Goal: Information Seeking & Learning: Find specific fact

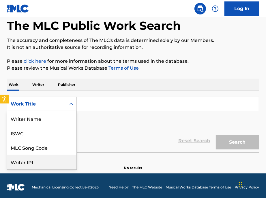
scroll to position [9, 0]
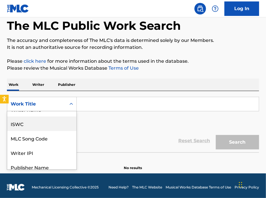
click at [34, 123] on div "ISWC" at bounding box center [41, 123] width 69 height 14
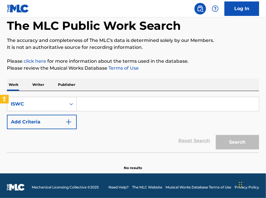
paste input "T0028999601"
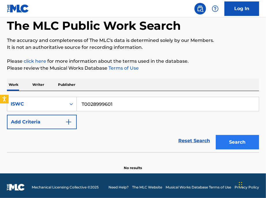
type input "T0028999601"
click at [246, 145] on button "Search" at bounding box center [237, 142] width 43 height 14
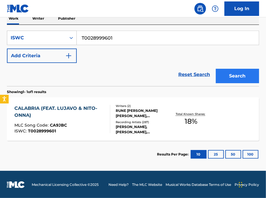
scroll to position [95, 0]
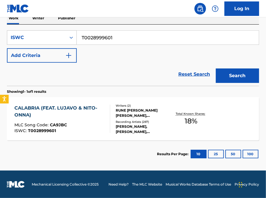
click at [105, 116] on div "CALABRIA (FEAT. LUJAVO & NITO-ONNA)" at bounding box center [59, 112] width 91 height 14
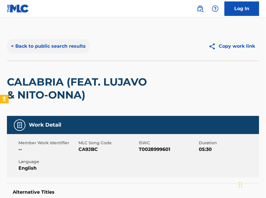
click at [60, 51] on button "< Back to public search results" at bounding box center [48, 46] width 83 height 14
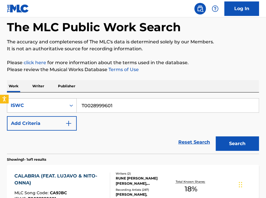
click at [61, 109] on div "ISWC" at bounding box center [36, 105] width 59 height 11
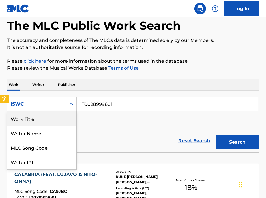
click at [44, 120] on div "Work Title" at bounding box center [41, 118] width 69 height 14
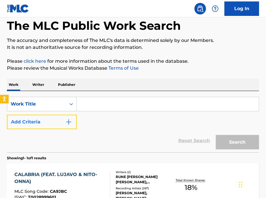
click at [53, 116] on button "Add Criteria" at bounding box center [42, 122] width 70 height 14
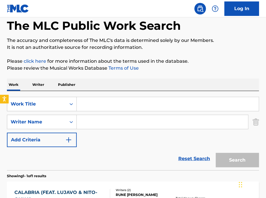
click at [99, 122] on input "Search Form" at bounding box center [163, 122] width 172 height 14
paste input "[PERSON_NAME]"
type input "[PERSON_NAME]"
click at [91, 105] on input "Search Form" at bounding box center [168, 104] width 182 height 14
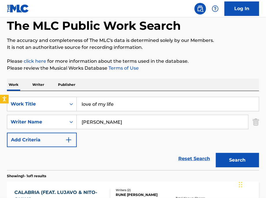
type input "love of my life"
click at [227, 152] on div "Search" at bounding box center [236, 158] width 46 height 23
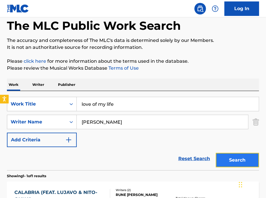
click at [227, 155] on button "Search" at bounding box center [237, 160] width 43 height 14
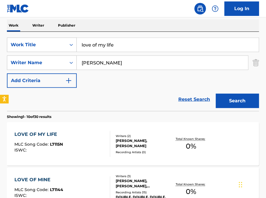
scroll to position [105, 0]
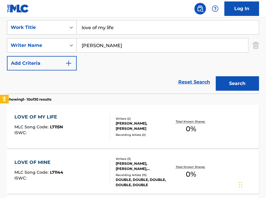
click at [136, 129] on div "[PERSON_NAME], [PERSON_NAME]" at bounding box center [143, 126] width 55 height 10
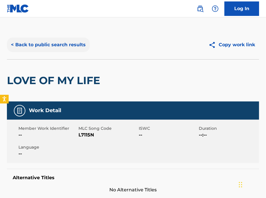
click at [27, 41] on button "< Back to public search results" at bounding box center [48, 45] width 83 height 14
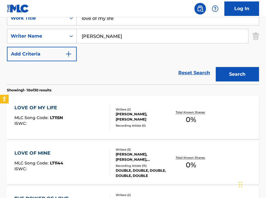
scroll to position [139, 0]
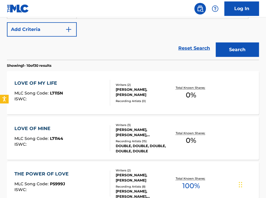
click at [129, 132] on div "[PERSON_NAME], [PERSON_NAME], [PERSON_NAME]" at bounding box center [143, 132] width 55 height 10
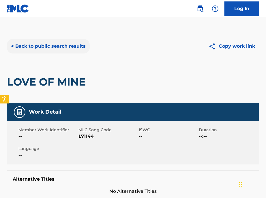
click at [27, 46] on button "< Back to public search results" at bounding box center [48, 46] width 83 height 14
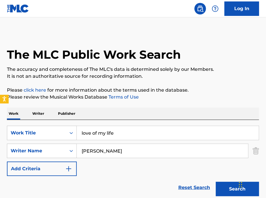
click at [107, 135] on input "love of my life" at bounding box center [168, 133] width 182 height 14
paste input "['TARDES NEGRAS']"
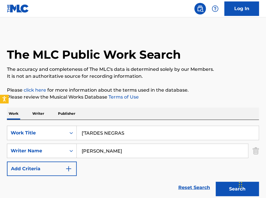
click at [85, 131] on input "['TARDES NEGRAS" at bounding box center [168, 133] width 182 height 14
type input "TARDES NEGRAS"
click at [99, 152] on input "[PERSON_NAME]" at bounding box center [163, 151] width 172 height 14
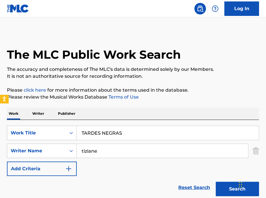
click at [216, 182] on button "Search" at bounding box center [237, 189] width 43 height 14
type input "[PERSON_NAME]"
click at [216, 182] on button "Search" at bounding box center [237, 189] width 43 height 14
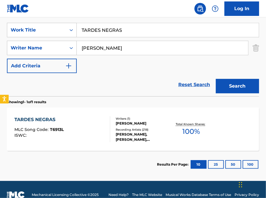
scroll to position [113, 0]
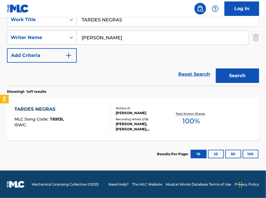
click at [90, 116] on div "TARDES NEGRAS MLC Song Code : T6913L ISWC :" at bounding box center [62, 119] width 96 height 26
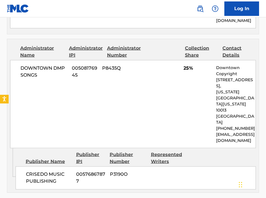
scroll to position [341, 0]
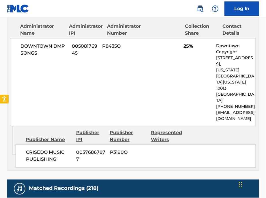
click at [55, 149] on span "CRISEDO MUSIC PUBLISHING" at bounding box center [49, 156] width 46 height 14
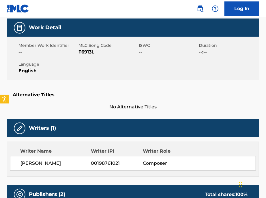
scroll to position [0, 0]
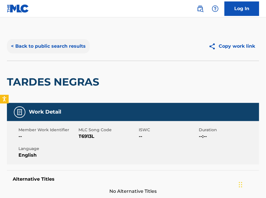
click at [36, 49] on button "< Back to public search results" at bounding box center [48, 46] width 83 height 14
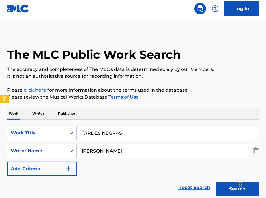
scroll to position [80, 0]
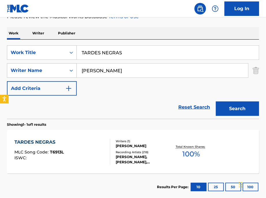
click at [104, 52] on input "TARDES NEGRAS" at bounding box center [168, 53] width 182 height 14
click at [96, 51] on input "TARDES NEGRAS" at bounding box center [168, 53] width 182 height 14
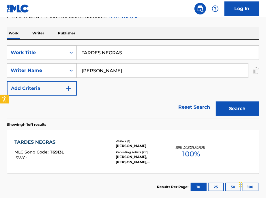
paste input "MI AMOR"
type input "MI AMOR"
click at [100, 73] on input "[PERSON_NAME]" at bounding box center [163, 71] width 172 height 14
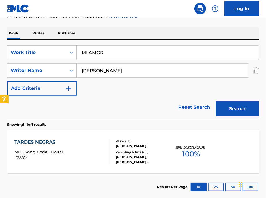
type input "[PERSON_NAME]"
click at [216, 101] on button "Search" at bounding box center [237, 108] width 43 height 14
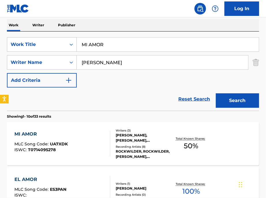
scroll to position [96, 0]
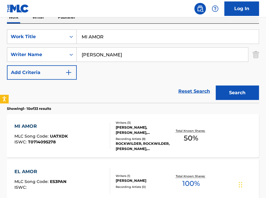
click at [94, 134] on div "MI AMOR MLC Song Code : UA7XDK ISWC : T0714095278" at bounding box center [62, 136] width 96 height 26
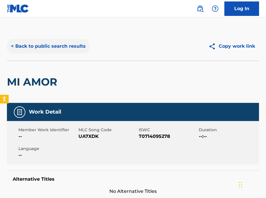
click at [63, 48] on button "< Back to public search results" at bounding box center [48, 46] width 83 height 14
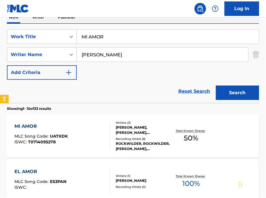
click at [107, 38] on input "MI AMOR" at bounding box center [168, 37] width 182 height 14
paste input "BB GARUPA DE MOTO AMARELA"
type input "BB GARUPA DE MOTO AMARELA"
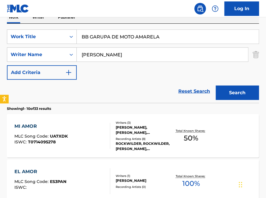
click at [106, 34] on input "BB GARUPA DE MOTO AMARELA" at bounding box center [168, 37] width 182 height 14
drag, startPoint x: 106, startPoint y: 34, endPoint x: 94, endPoint y: 59, distance: 28.0
click at [94, 59] on div "SearchWithCriteriad54b6936-9168-496d-a5d6-afa1b27f77d8 Work Title BB GARUPA DE …" at bounding box center [133, 54] width 253 height 50
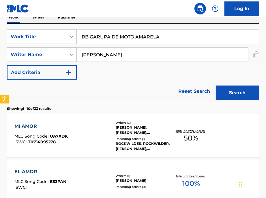
click at [94, 57] on input "[PERSON_NAME]" at bounding box center [163, 55] width 172 height 14
type input "[PERSON_NAME]"
click at [216, 86] on button "Search" at bounding box center [237, 93] width 43 height 14
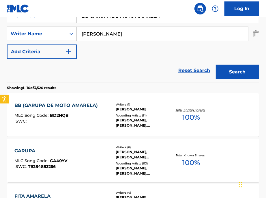
scroll to position [117, 0]
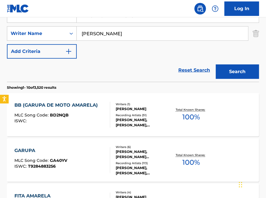
click at [81, 110] on div "BB (GARUPA DE MOTO AMARELA) MLC Song Code : BD2NQB ISWC :" at bounding box center [57, 115] width 86 height 26
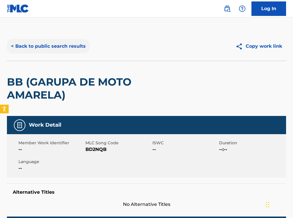
click at [59, 46] on button "< Back to public search results" at bounding box center [48, 46] width 83 height 14
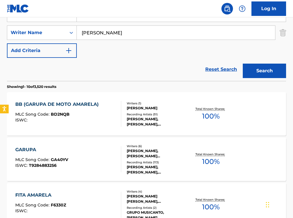
scroll to position [124, 0]
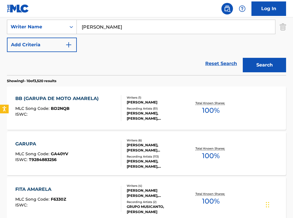
click at [147, 107] on div "Recording Artists ( 51 )" at bounding box center [157, 108] width 61 height 4
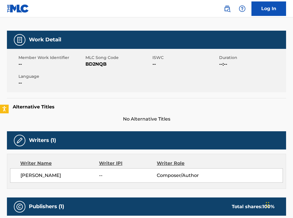
scroll to position [192, 0]
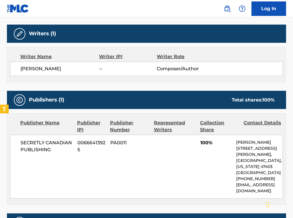
click at [65, 66] on span "[PERSON_NAME]" at bounding box center [60, 68] width 79 height 7
copy div "[PERSON_NAME]"
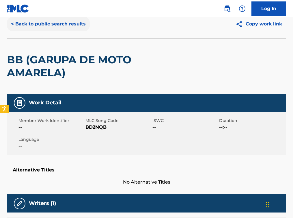
scroll to position [0, 0]
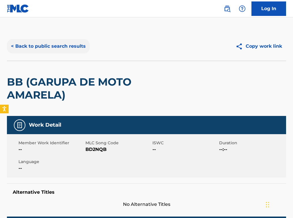
click at [47, 51] on button "< Back to public search results" at bounding box center [48, 46] width 83 height 14
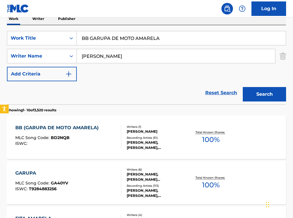
scroll to position [67, 0]
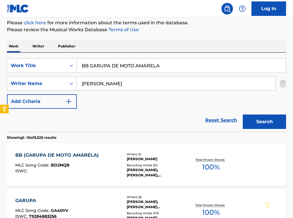
click at [106, 67] on input "BB GARUPA DE MOTO AMARELA" at bounding box center [181, 66] width 209 height 14
type input "ride it"
click at [107, 82] on input "[PERSON_NAME]" at bounding box center [176, 84] width 199 height 14
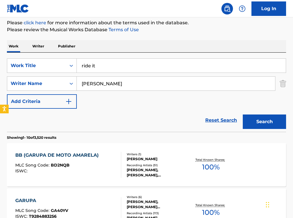
click at [107, 82] on input "[PERSON_NAME]" at bounding box center [176, 84] width 199 height 14
paste input "[PERSON_NAME], [PERSON_NAME]"
drag, startPoint x: 102, startPoint y: 84, endPoint x: 159, endPoint y: 82, distance: 57.5
click at [168, 85] on input "[PERSON_NAME], [PERSON_NAME]" at bounding box center [176, 84] width 199 height 14
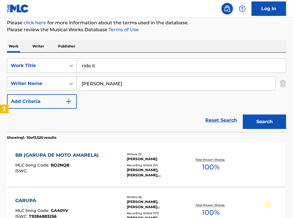
type input "[PERSON_NAME]"
click at [243, 114] on button "Search" at bounding box center [264, 121] width 43 height 14
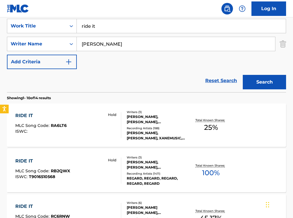
scroll to position [120, 0]
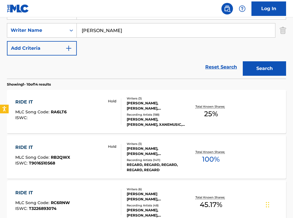
click at [82, 113] on div "RIDE IT MLC Song Code : RA6LT6 ISWC : Hold" at bounding box center [68, 112] width 106 height 26
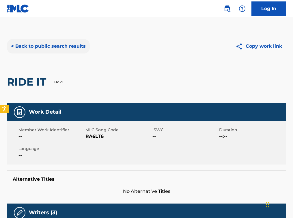
click at [42, 46] on button "< Back to public search results" at bounding box center [48, 46] width 83 height 14
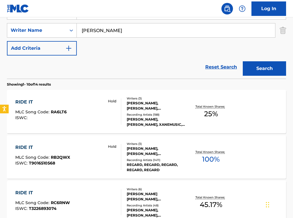
scroll to position [64, 0]
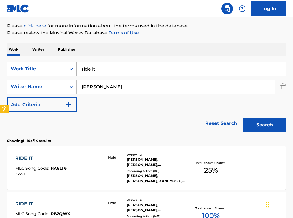
click at [48, 70] on div "Work Title" at bounding box center [37, 68] width 52 height 7
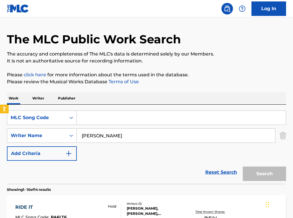
scroll to position [0, 0]
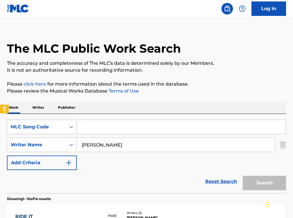
click at [36, 133] on div "MLC Song Code" at bounding box center [42, 127] width 70 height 14
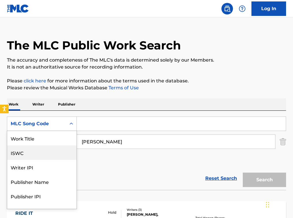
scroll to position [14, 0]
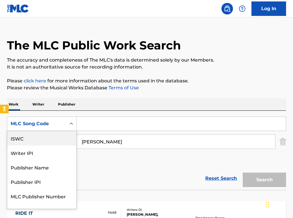
click at [42, 141] on div "ISWC" at bounding box center [41, 138] width 69 height 14
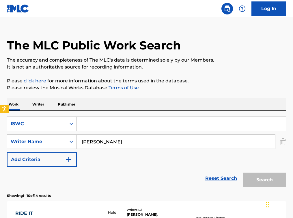
click at [89, 141] on input "[PERSON_NAME]" at bounding box center [176, 142] width 199 height 14
click at [91, 125] on input "Search Form" at bounding box center [181, 124] width 209 height 14
paste input "T9050193561"
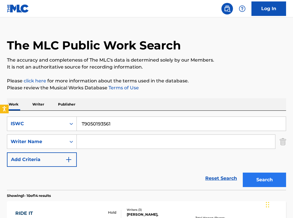
type input "T9050193561"
click at [266, 178] on button "Search" at bounding box center [264, 180] width 43 height 14
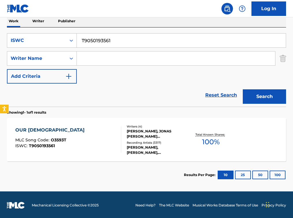
scroll to position [94, 0]
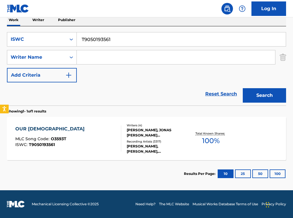
click at [63, 141] on span "O3593T" at bounding box center [59, 138] width 16 height 5
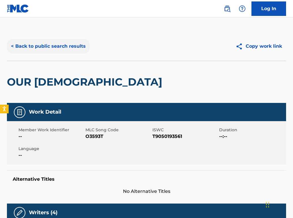
click at [61, 47] on button "< Back to public search results" at bounding box center [48, 46] width 83 height 14
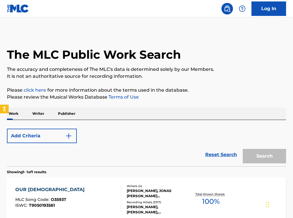
scroll to position [61, 0]
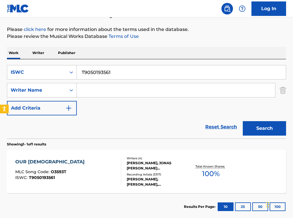
click at [106, 74] on input "T9050193561" at bounding box center [181, 72] width 209 height 14
paste input "HE LION SLEEPS TONIGHT"
type input "THE LION SLEEPS TONIGHT"
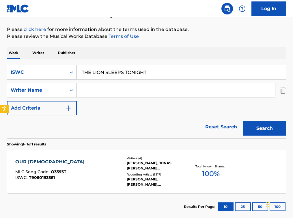
click at [57, 73] on div "ISWC" at bounding box center [37, 72] width 52 height 7
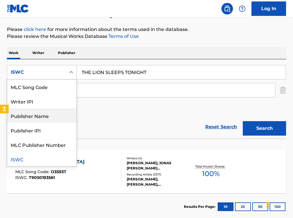
scroll to position [0, 0]
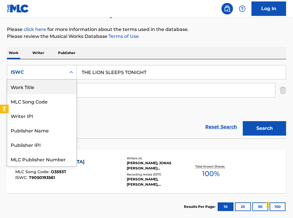
click at [41, 88] on div "Work Title" at bounding box center [41, 86] width 69 height 14
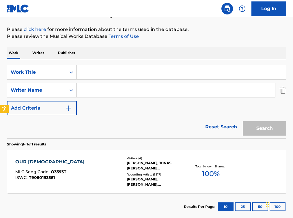
click at [87, 78] on input "Search Form" at bounding box center [181, 72] width 209 height 14
paste input "THE LION SLEEPS TONIGHT"
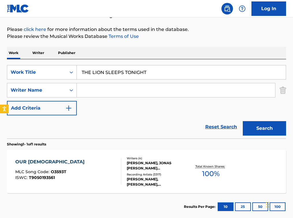
type input "THE LION SLEEPS TONIGHT"
click at [92, 90] on input "Search Form" at bounding box center [176, 90] width 199 height 14
type input "[PERSON_NAME]"
click at [243, 121] on button "Search" at bounding box center [264, 128] width 43 height 14
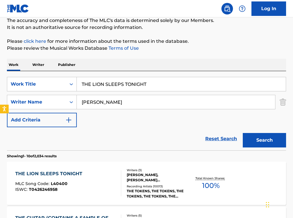
scroll to position [61, 0]
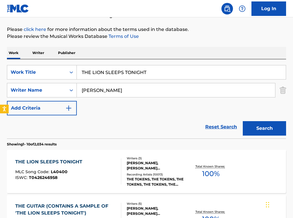
click at [67, 161] on div "THE LION SLEEPS TONIGHT" at bounding box center [50, 161] width 70 height 7
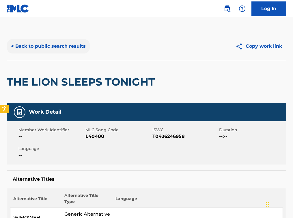
click at [50, 44] on button "< Back to public search results" at bounding box center [48, 46] width 83 height 14
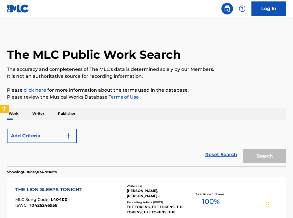
scroll to position [61, 0]
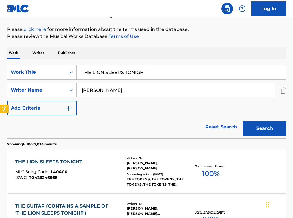
click at [106, 64] on div "SearchWithCriteriacb881904-9d6f-4d41-bffc-65708236a17b Work Title THE LION SLEE…" at bounding box center [146, 98] width 279 height 79
click at [101, 68] on input "THE LION SLEEPS TONIGHT" at bounding box center [181, 72] width 209 height 14
paste input "Hola Señorita"
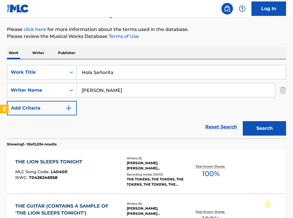
click at [103, 73] on input "Hola Señorita" at bounding box center [181, 72] width 209 height 14
type input "Hola Senorita"
click at [243, 121] on button "Search" at bounding box center [264, 128] width 43 height 14
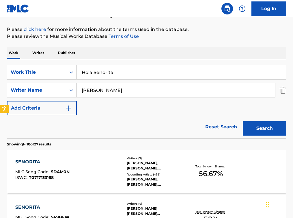
click at [94, 86] on input "[PERSON_NAME]" at bounding box center [176, 90] width 199 height 14
paste input "LONDONO"
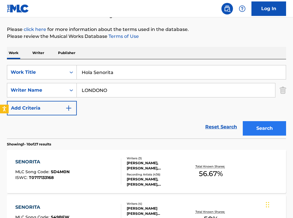
type input "LONDONO"
click at [266, 127] on button "Search" at bounding box center [264, 128] width 43 height 14
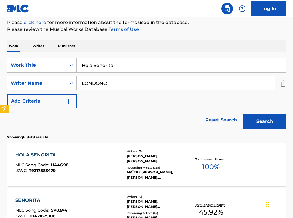
scroll to position [68, 0]
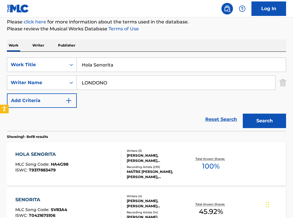
click at [65, 164] on span "HA4G98" at bounding box center [60, 164] width 18 height 5
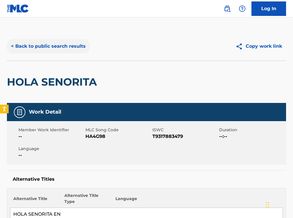
click at [61, 49] on button "< Back to public search results" at bounding box center [48, 46] width 83 height 14
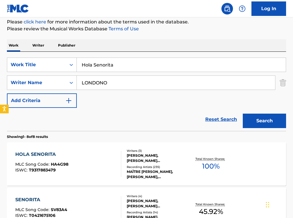
click at [104, 67] on input "Hola Senorita" at bounding box center [181, 65] width 209 height 14
type input "ok"
click at [104, 80] on input "LONDONO" at bounding box center [176, 83] width 199 height 14
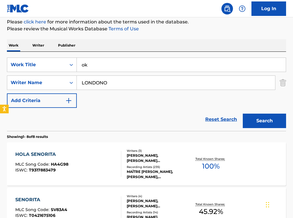
click at [104, 80] on input "LONDONO" at bounding box center [176, 83] width 199 height 14
paste input "[PERSON_NAME], [PERSON_NAME] [PERSON_NAME], [PERSON_NAME], [PERSON_NAME]"
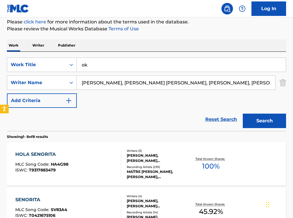
scroll to position [0, 80]
click at [243, 114] on button "Search" at bounding box center [264, 121] width 43 height 14
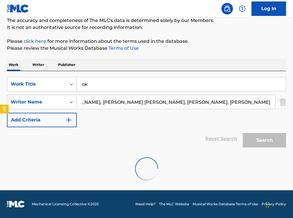
scroll to position [0, 0]
drag, startPoint x: 75, startPoint y: 99, endPoint x: 46, endPoint y: 94, distance: 29.5
click at [46, 94] on div "SearchWithCriteriacb881904-9d6f-4d41-bffc-65708236a17b Work Title ok SearchWith…" at bounding box center [146, 102] width 279 height 50
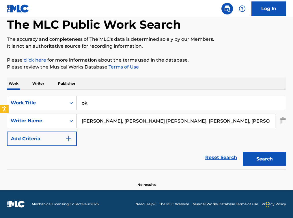
click at [148, 122] on input "[PERSON_NAME], [PERSON_NAME] [PERSON_NAME], [PERSON_NAME], [PERSON_NAME]" at bounding box center [176, 121] width 199 height 14
drag, startPoint x: 147, startPoint y: 123, endPoint x: 204, endPoint y: 104, distance: 60.8
click at [265, 129] on div "SearchWithCriteriacb881904-9d6f-4d41-bffc-65708236a17b Work Title ok SearchWith…" at bounding box center [146, 121] width 279 height 50
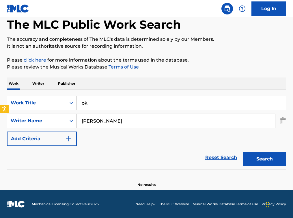
scroll to position [0, 0]
type input "[PERSON_NAME]"
click at [243, 152] on button "Search" at bounding box center [264, 159] width 43 height 14
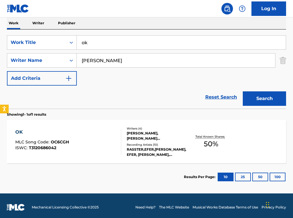
scroll to position [94, 0]
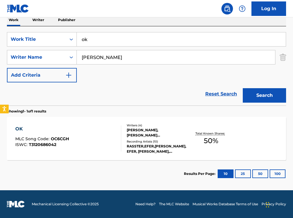
click at [72, 135] on div "OK MLC Song Code : OC6CGH ISWC : T3120686042" at bounding box center [68, 138] width 106 height 26
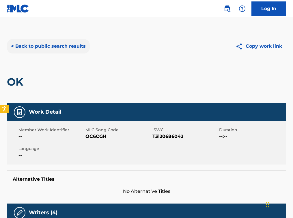
click at [56, 48] on button "< Back to public search results" at bounding box center [48, 46] width 83 height 14
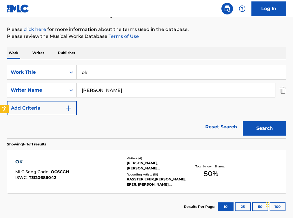
click at [112, 79] on input "ok" at bounding box center [181, 72] width 209 height 14
paste input "I DONT WANT TO KNOW"
type input "I DONT WANT TO KNOW"
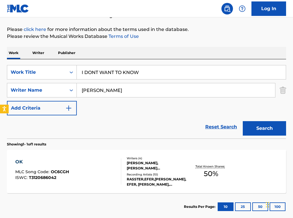
click at [109, 91] on input "[PERSON_NAME]" at bounding box center [176, 90] width 199 height 14
click at [243, 121] on button "Search" at bounding box center [264, 128] width 43 height 14
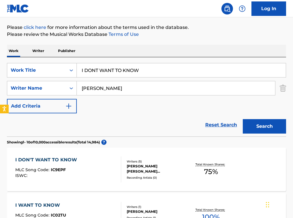
scroll to position [63, 0]
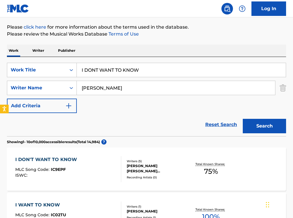
click at [102, 87] on input "[PERSON_NAME]" at bounding box center [176, 88] width 199 height 14
paste input "[PERSON_NAME]"
click at [266, 130] on button "Search" at bounding box center [264, 126] width 43 height 14
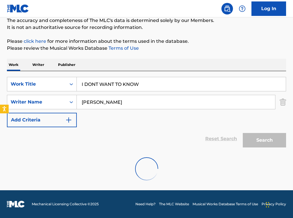
scroll to position [30, 0]
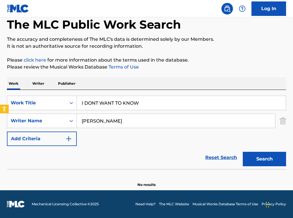
click at [125, 121] on input "[PERSON_NAME]" at bounding box center [176, 121] width 199 height 14
paste input "[PERSON_NAME] [PERSON_NAME]"
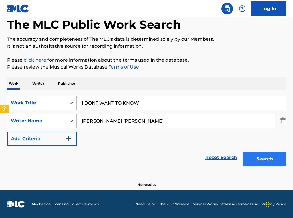
type input "[PERSON_NAME] [PERSON_NAME]"
click at [264, 155] on button "Search" at bounding box center [264, 159] width 43 height 14
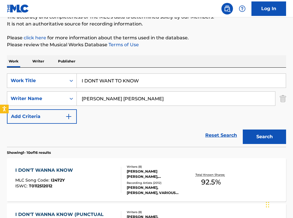
scroll to position [53, 0]
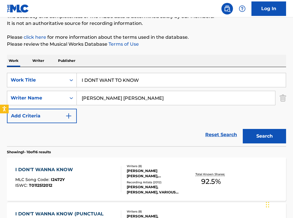
click at [75, 168] on div "I DON'T WANNA KNOW" at bounding box center [45, 169] width 61 height 7
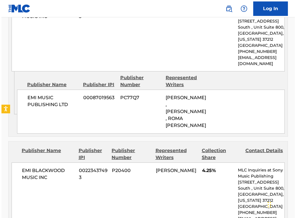
scroll to position [431, 0]
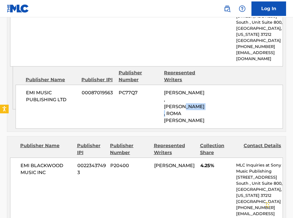
drag, startPoint x: 172, startPoint y: 99, endPoint x: 266, endPoint y: 97, distance: 94.5
click at [266, 97] on div "EMI MUSIC PUBLISHING LTD 00087019563 PC77Q7 EITH NI-BHRAONAIN, [PERSON_NAME], R…" at bounding box center [150, 107] width 268 height 44
click at [126, 90] on div "EMI MUSIC PUBLISHING LTD 00087019563 PC77Q7 EITH NI-BHRAONAIN, [PERSON_NAME], R…" at bounding box center [150, 107] width 268 height 44
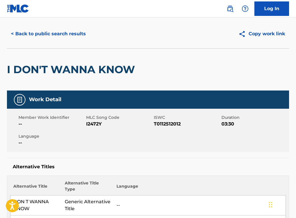
scroll to position [0, 0]
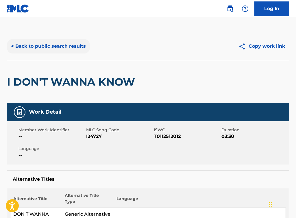
click at [77, 44] on button "< Back to public search results" at bounding box center [48, 46] width 83 height 14
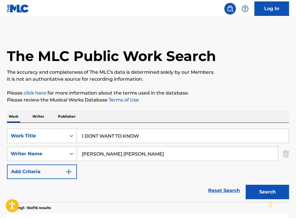
scroll to position [53, 0]
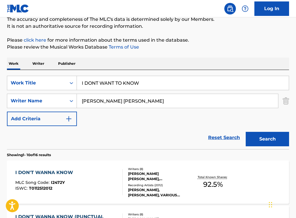
click at [103, 81] on input "I DONT WANT TO KNOW" at bounding box center [183, 83] width 212 height 14
click at [107, 99] on input "[PERSON_NAME] [PERSON_NAME]" at bounding box center [177, 101] width 201 height 14
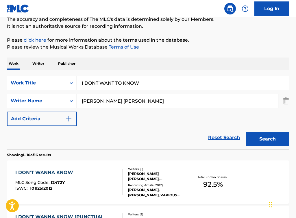
click at [107, 99] on input "[PERSON_NAME] [PERSON_NAME]" at bounding box center [177, 101] width 201 height 14
click at [79, 181] on div "I DON'T WANNA KNOW MLC Song Code : I2472Y ISWC : T0112512012" at bounding box center [68, 182] width 107 height 26
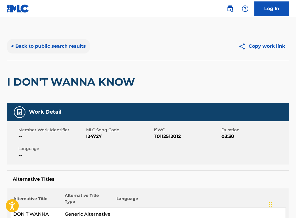
click at [56, 49] on button "< Back to public search results" at bounding box center [48, 46] width 83 height 14
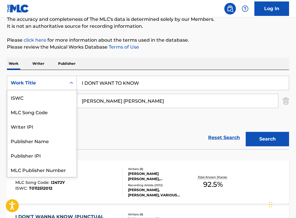
click at [46, 83] on div "Work Title" at bounding box center [37, 82] width 52 height 7
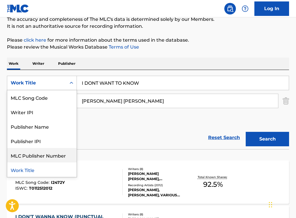
scroll to position [0, 0]
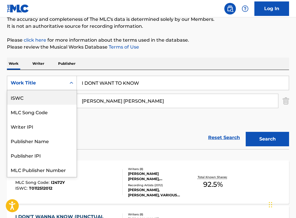
click at [40, 100] on div "ISWC" at bounding box center [41, 97] width 69 height 14
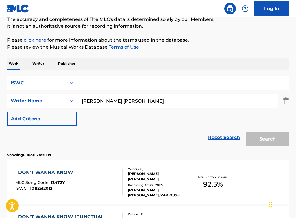
click at [99, 82] on input "Search Form" at bounding box center [183, 83] width 212 height 14
paste input "T3135751570"
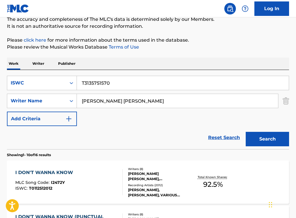
type input "T3135751570"
click at [97, 101] on input "[PERSON_NAME] [PERSON_NAME]" at bounding box center [177, 101] width 201 height 14
type input "\"
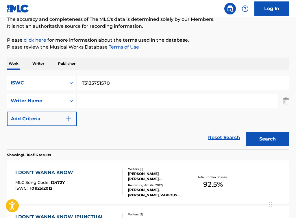
click at [246, 132] on button "Search" at bounding box center [267, 139] width 43 height 14
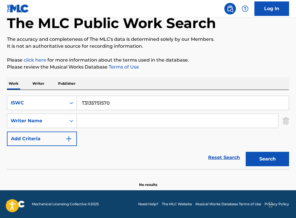
scroll to position [33, 0]
click at [62, 107] on div "ISWC" at bounding box center [36, 102] width 59 height 11
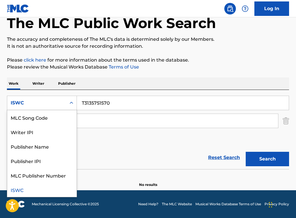
scroll to position [0, 0]
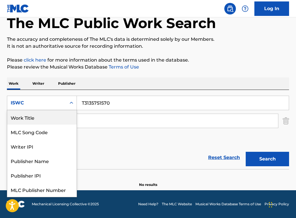
click at [45, 119] on div "Work Title" at bounding box center [41, 117] width 69 height 14
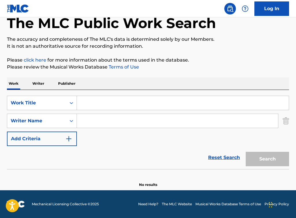
click at [94, 122] on input "Search Form" at bounding box center [177, 121] width 201 height 14
click at [90, 104] on input "Search Form" at bounding box center [183, 103] width 212 height 14
paste input "La Suelita Roja"
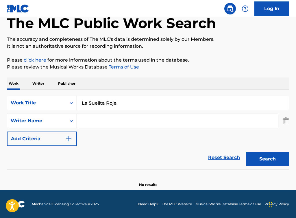
type input "La Suelita Roja"
click at [104, 120] on input "Search Form" at bounding box center [177, 121] width 201 height 14
paste input "HIGUEROA [PERSON_NAME],"
click at [266, 151] on div "Search" at bounding box center [266, 157] width 46 height 23
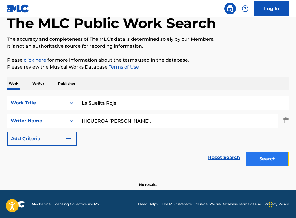
click at [262, 159] on button "Search" at bounding box center [267, 159] width 43 height 14
click at [164, 119] on input "HIGUEROA [PERSON_NAME]," at bounding box center [177, 121] width 201 height 14
type input "HIGUEROA [PERSON_NAME]"
click at [246, 152] on button "Search" at bounding box center [267, 159] width 43 height 14
click at [103, 101] on input "La Suelita Roja" at bounding box center [183, 103] width 212 height 14
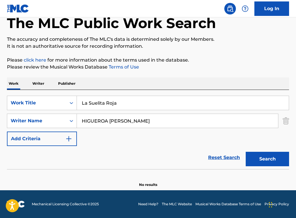
click at [103, 101] on input "La Suelita Roja" at bounding box center [183, 103] width 212 height 14
paste input "EU SOU A DIVA QUE VOCE QUER COPIAR"
type input "EU SOU A DIVA QUE VOCE QUER COPIAR"
click at [106, 118] on input "HIGUEROA [PERSON_NAME]" at bounding box center [177, 121] width 201 height 14
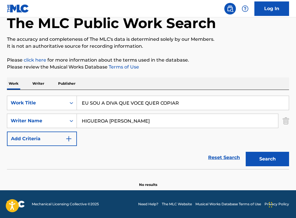
click at [106, 118] on input "HIGUEROA [PERSON_NAME]" at bounding box center [177, 121] width 201 height 14
paste input "[PERSON_NAME] DOS [PERSON_NAME]"
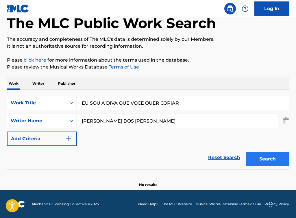
type input "[PERSON_NAME] DOS [PERSON_NAME]"
click at [266, 161] on button "Search" at bounding box center [267, 159] width 43 height 14
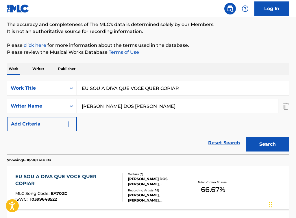
scroll to position [125, 0]
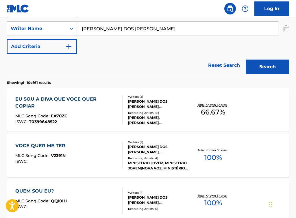
click at [85, 100] on div "EU SOU A DIVA QUE VOCE QUER COPIAR" at bounding box center [66, 103] width 102 height 14
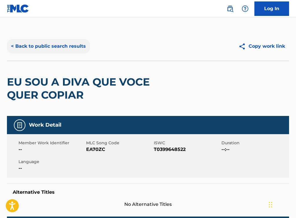
click at [57, 44] on button "< Back to public search results" at bounding box center [48, 46] width 83 height 14
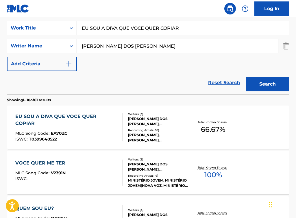
scroll to position [76, 0]
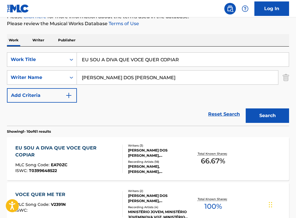
click at [100, 73] on input "[PERSON_NAME] DOS [PERSON_NAME]" at bounding box center [177, 78] width 201 height 14
paste input "[PERSON_NAME]"
type input "[PERSON_NAME]"
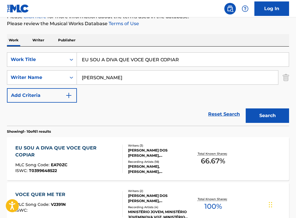
click at [116, 61] on input "EU SOU A DIVA QUE VOCE QUER COPIAR" at bounding box center [183, 60] width 212 height 14
click at [246, 108] on button "Search" at bounding box center [267, 115] width 43 height 14
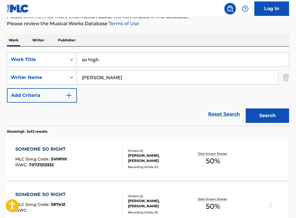
click at [95, 77] on input "[PERSON_NAME]" at bounding box center [177, 78] width 201 height 14
click at [94, 77] on input "[PERSON_NAME]" at bounding box center [177, 78] width 201 height 14
click at [111, 63] on input "so high" at bounding box center [183, 60] width 212 height 14
drag, startPoint x: 110, startPoint y: 62, endPoint x: 91, endPoint y: 41, distance: 27.6
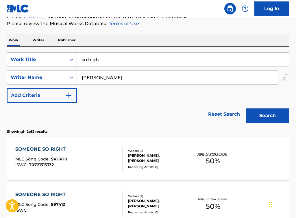
click at [81, 57] on input "so high" at bounding box center [183, 60] width 212 height 14
click at [246, 108] on button "Search" at bounding box center [267, 115] width 43 height 14
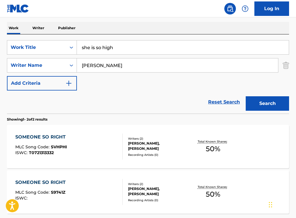
scroll to position [89, 0]
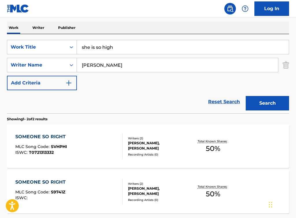
click at [97, 46] on input "she is so high" at bounding box center [183, 47] width 212 height 14
paste input "I GET TO LOVE YOU"
type input "I GET TO LOVE YOU"
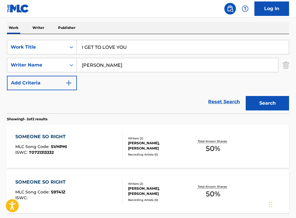
click at [103, 62] on input "[PERSON_NAME]" at bounding box center [177, 65] width 201 height 14
click at [104, 62] on input "[PERSON_NAME]" at bounding box center [177, 65] width 201 height 14
paste input "[PERSON_NAME]"
type input "[PERSON_NAME]"
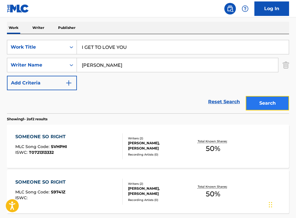
click at [266, 104] on button "Search" at bounding box center [267, 103] width 43 height 14
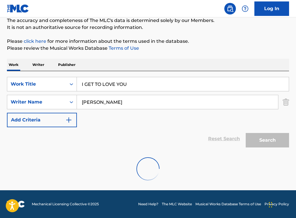
scroll to position [33, 0]
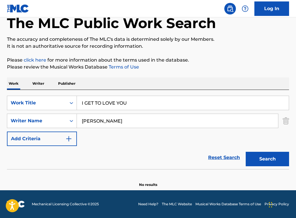
click at [99, 101] on input "I GET TO LOVE YOU" at bounding box center [183, 103] width 212 height 14
type input "gratitude"
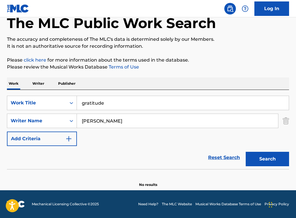
click at [106, 118] on input "[PERSON_NAME]" at bounding box center [177, 121] width 201 height 14
paste input "[PERSON_NAME]"
type input "[PERSON_NAME]"
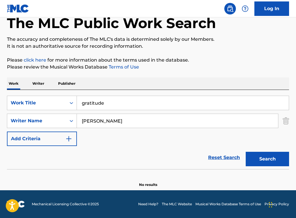
click at [246, 152] on button "Search" at bounding box center [267, 159] width 43 height 14
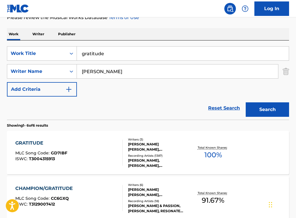
scroll to position [131, 0]
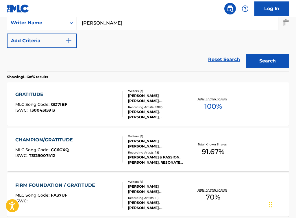
click at [91, 111] on div "GRATITUDE MLC Song Code : GD7IBF ISWC : T3004315913" at bounding box center [68, 104] width 107 height 26
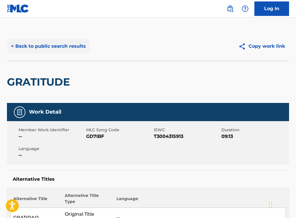
click at [34, 44] on button "< Back to public search results" at bounding box center [48, 46] width 83 height 14
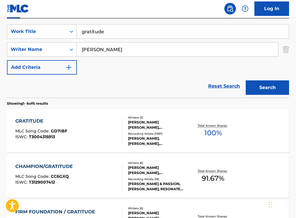
scroll to position [76, 0]
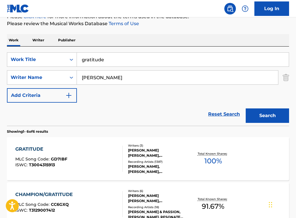
click at [117, 58] on input "gratitude" at bounding box center [183, 60] width 212 height 14
click at [116, 58] on input "gratitude" at bounding box center [183, 60] width 212 height 14
drag, startPoint x: 116, startPoint y: 58, endPoint x: 116, endPoint y: 50, distance: 7.2
click at [116, 58] on input "gratitude" at bounding box center [183, 60] width 212 height 14
type input "as it was"
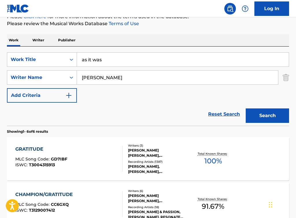
click at [246, 108] on button "Search" at bounding box center [267, 115] width 43 height 14
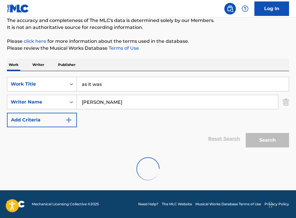
click at [118, 104] on input "[PERSON_NAME]" at bounding box center [177, 102] width 201 height 14
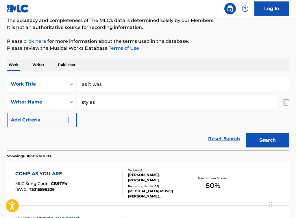
type input "styles"
click at [246, 133] on button "Search" at bounding box center [267, 140] width 43 height 14
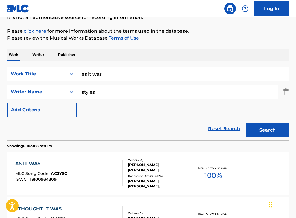
scroll to position [93, 0]
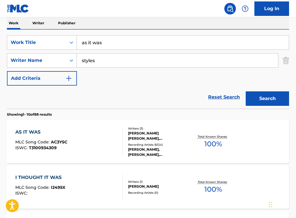
click at [93, 135] on div "AS IT WAS MLC Song Code : AC3YSC ISWC : T3100934309" at bounding box center [68, 142] width 107 height 26
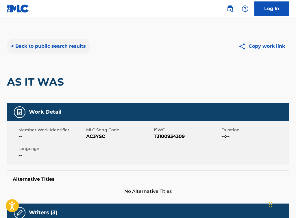
click at [49, 44] on button "< Back to public search results" at bounding box center [48, 46] width 83 height 14
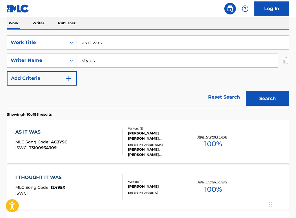
click at [106, 60] on input "styles" at bounding box center [177, 60] width 201 height 14
paste input "[PERSON_NAME] [PERSON_NAME]"
type input "[PERSON_NAME] [PERSON_NAME]"
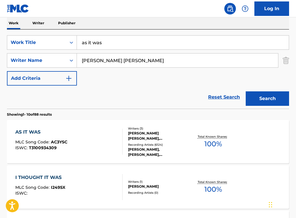
click at [100, 46] on input "as it was" at bounding box center [183, 43] width 212 height 14
type input "cuanto te quiero"
click at [246, 91] on button "Search" at bounding box center [267, 98] width 43 height 14
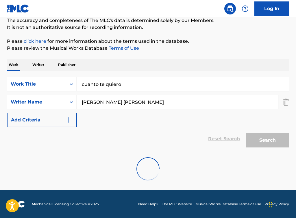
scroll to position [33, 0]
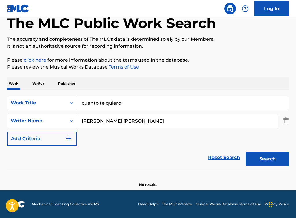
click at [131, 122] on input "[PERSON_NAME] [PERSON_NAME]" at bounding box center [177, 121] width 201 height 14
paste input "[PERSON_NAME], [PERSON_NAME]"
click at [266, 155] on button "Search" at bounding box center [267, 159] width 43 height 14
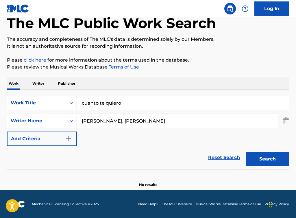
drag, startPoint x: 167, startPoint y: 120, endPoint x: 240, endPoint y: 123, distance: 73.2
click at [240, 123] on input "[PERSON_NAME], [PERSON_NAME]" at bounding box center [177, 121] width 201 height 14
type input "[PERSON_NAME]"
click at [246, 152] on button "Search" at bounding box center [267, 159] width 43 height 14
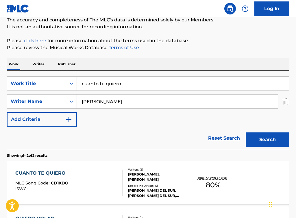
scroll to position [140, 0]
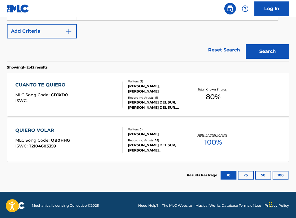
click at [81, 103] on div "CUANTO TE QUIERO MLC Song Code : CD1XD0 ISWC :" at bounding box center [68, 94] width 107 height 26
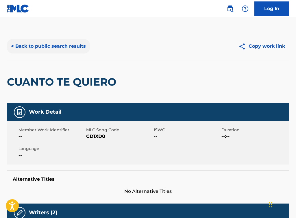
click at [46, 47] on button "< Back to public search results" at bounding box center [48, 46] width 83 height 14
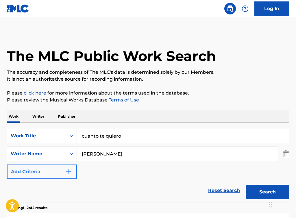
scroll to position [109, 0]
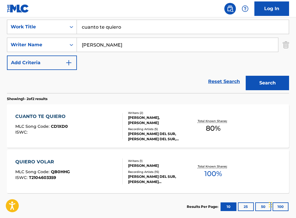
click at [106, 29] on input "cuanto te quiero" at bounding box center [183, 27] width 212 height 14
paste input "['EU SOU A DIVA QUE VOCE QUER COPIAR']"
type input "['EU SOU A DIVA QUE VOCE QUER COPIAR']"
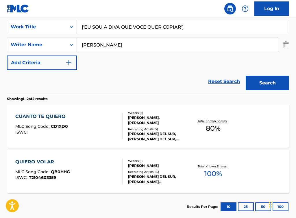
click at [115, 44] on input "[PERSON_NAME]" at bounding box center [177, 45] width 201 height 14
paste input "[PERSON_NAME] [PERSON_NAME]"
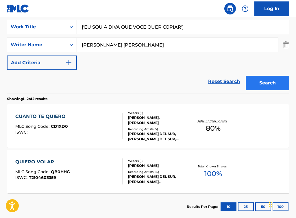
type input "[PERSON_NAME] [PERSON_NAME]"
click at [266, 84] on button "Search" at bounding box center [267, 83] width 43 height 14
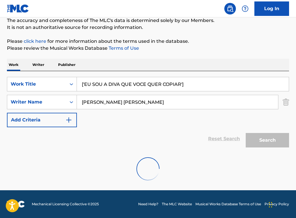
click at [191, 85] on input "['EU SOU A DIVA QUE VOCE QUER COPIAR']" at bounding box center [183, 84] width 212 height 14
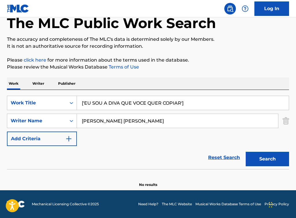
scroll to position [33, 0]
click at [85, 102] on input "['EU SOU A DIVA QUE VOCE QUER COPIAR" at bounding box center [183, 103] width 212 height 14
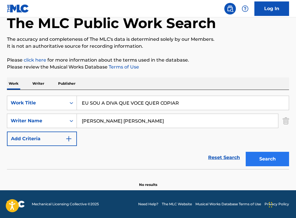
type input "EU SOU A DIVA QUE VOCE QUER COPIAR"
click at [266, 157] on button "Search" at bounding box center [267, 159] width 43 height 14
drag, startPoint x: 121, startPoint y: 122, endPoint x: 222, endPoint y: 118, distance: 100.9
click at [222, 118] on input "[PERSON_NAME] [PERSON_NAME]" at bounding box center [177, 121] width 201 height 14
click at [112, 122] on input "[PERSON_NAME] [PERSON_NAME]" at bounding box center [177, 121] width 201 height 14
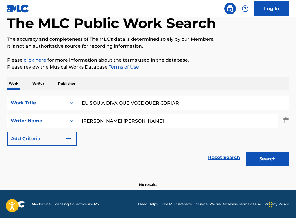
click at [112, 122] on input "[PERSON_NAME] [PERSON_NAME]" at bounding box center [177, 121] width 201 height 14
paste input "Search Form"
type input "[PERSON_NAME]"
click at [246, 152] on button "Search" at bounding box center [267, 159] width 43 height 14
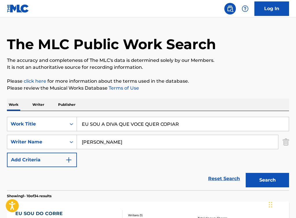
scroll to position [0, 0]
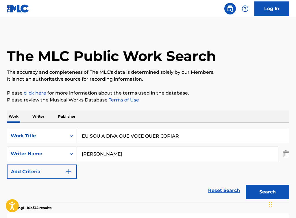
click at [129, 144] on div "SearchWithCriteriafdc98133-44d6-4735-92f6-232ded05479f Work Title EU SOU A DIVA…" at bounding box center [148, 154] width 282 height 50
click at [129, 140] on input "EU SOU A DIVA QUE VOCE QUER COPIAR" at bounding box center [183, 136] width 212 height 14
type input "no nos vamos a olvidar"
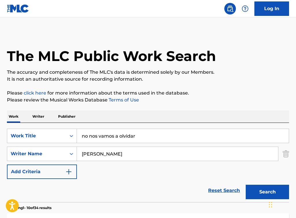
click at [118, 151] on input "[PERSON_NAME]" at bounding box center [177, 154] width 201 height 14
paste input "[PERSON_NAME]"
type input "[PERSON_NAME]"
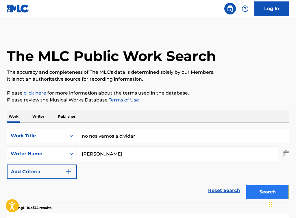
click at [262, 191] on button "Search" at bounding box center [267, 192] width 43 height 14
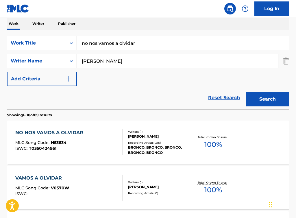
scroll to position [97, 0]
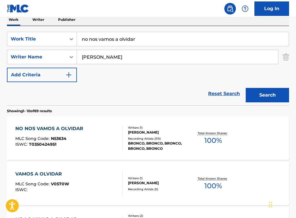
click at [88, 138] on div "NO NOS VAMOS A OLVIDAR MLC Song Code : N53634 ISWC : T0350424951" at bounding box center [68, 138] width 107 height 26
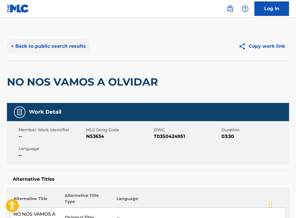
click at [50, 49] on button "< Back to public search results" at bounding box center [48, 46] width 83 height 14
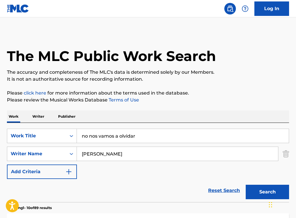
scroll to position [97, 0]
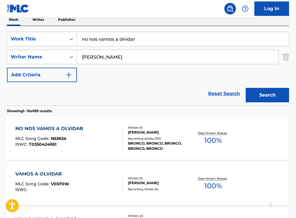
click at [107, 40] on input "no nos vamos a olvidar" at bounding box center [183, 39] width 212 height 14
click at [107, 41] on input "no nos vamos a olvidar" at bounding box center [183, 39] width 212 height 14
paste input "No Nos Vamos a O"
click at [266, 98] on button "Search" at bounding box center [267, 95] width 43 height 14
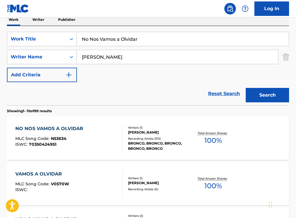
click at [103, 35] on input "No Nos Vamos a Olvidar" at bounding box center [183, 39] width 212 height 14
paste input "ASPHALT 8'"
type input "ASPHALT 8'"
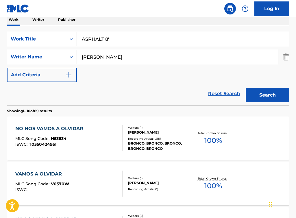
click at [111, 61] on input "[PERSON_NAME]" at bounding box center [177, 57] width 201 height 14
click at [246, 88] on button "Search" at bounding box center [267, 95] width 43 height 14
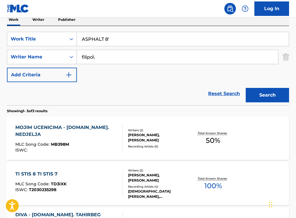
click at [98, 104] on div "Reset Search Search" at bounding box center [148, 93] width 282 height 23
click at [107, 60] on input "filipo\" at bounding box center [177, 57] width 201 height 14
type input "[PERSON_NAME]"
click at [246, 88] on button "Search" at bounding box center [267, 95] width 43 height 14
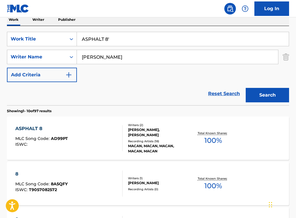
click at [78, 138] on div "ASPHALT 8 MLC Song Code : AD99PT ISWC :" at bounding box center [68, 138] width 107 height 26
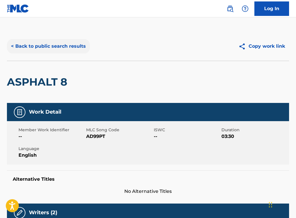
click at [64, 46] on button "< Back to public search results" at bounding box center [48, 46] width 83 height 14
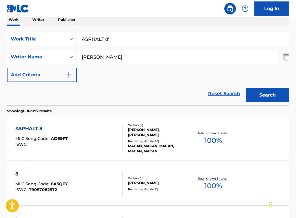
click at [111, 38] on input "ASPHALT 8'" at bounding box center [183, 39] width 212 height 14
type input "viento"
click at [105, 55] on input "[PERSON_NAME]" at bounding box center [177, 57] width 201 height 14
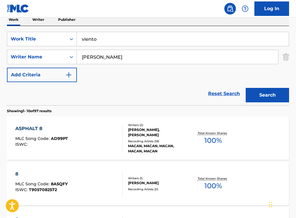
click at [105, 55] on input "[PERSON_NAME]" at bounding box center [177, 57] width 201 height 14
paste input "RIBA I [PERSON_NAME]"
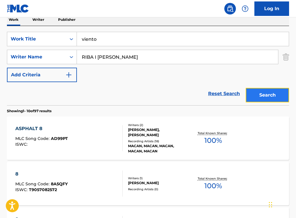
click at [252, 90] on button "Search" at bounding box center [267, 95] width 43 height 14
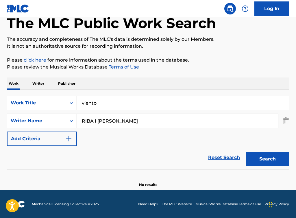
scroll to position [33, 0]
click at [116, 122] on input "RIBA I [PERSON_NAME]" at bounding box center [177, 121] width 201 height 14
paste input "[PERSON_NAME]"
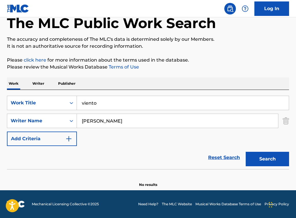
type input "[PERSON_NAME]"
click at [102, 108] on input "viento" at bounding box center [183, 103] width 212 height 14
click at [101, 108] on input "viento" at bounding box center [183, 103] width 212 height 14
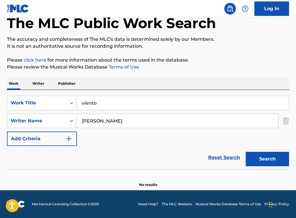
click at [101, 108] on input "viento" at bounding box center [183, 103] width 212 height 14
paste input "ANYWHERE"
type input "ANYWHERE"
click at [266, 160] on button "Search" at bounding box center [267, 159] width 43 height 14
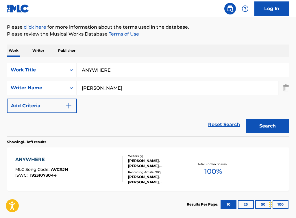
scroll to position [97, 0]
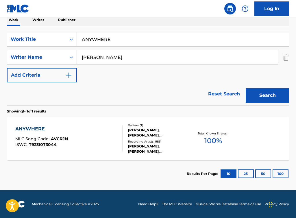
click at [65, 132] on div "ANYWHERE" at bounding box center [41, 128] width 53 height 7
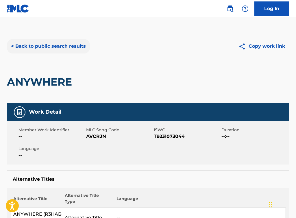
click at [49, 45] on button "< Back to public search results" at bounding box center [48, 46] width 83 height 14
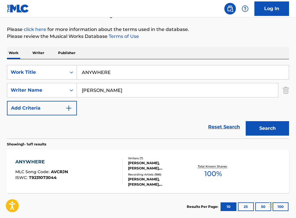
click at [84, 68] on input "ANYWHERE" at bounding box center [183, 72] width 212 height 14
click at [83, 68] on input "ANYWHERE" at bounding box center [183, 72] width 212 height 14
paste input "LA DESCARADA"
type input "LA DESCARADA"
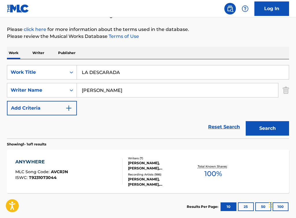
click at [99, 93] on input "[PERSON_NAME]" at bounding box center [177, 90] width 201 height 14
paste input "[PERSON_NAME]"
type input "[PERSON_NAME]"
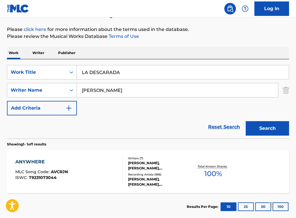
click at [266, 137] on div "Search" at bounding box center [266, 126] width 46 height 23
click at [264, 131] on button "Search" at bounding box center [267, 128] width 43 height 14
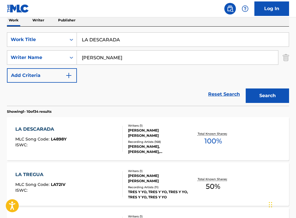
scroll to position [111, 0]
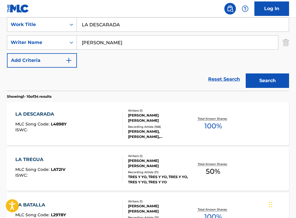
click at [77, 120] on div "LA DESCARADA MLC Song Code : L4898Y ISWC :" at bounding box center [68, 124] width 107 height 26
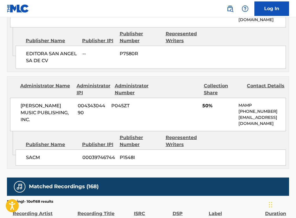
scroll to position [373, 0]
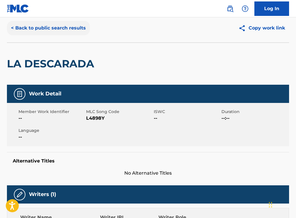
click at [44, 29] on button "< Back to public search results" at bounding box center [48, 28] width 83 height 14
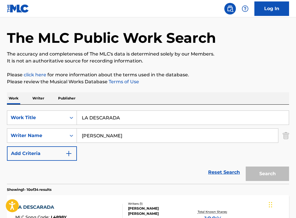
scroll to position [111, 0]
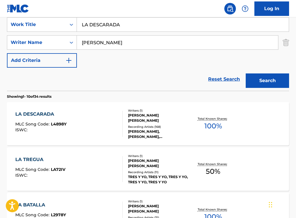
click at [103, 124] on div "LA DESCARADA MLC Song Code : L4898Y ISWC :" at bounding box center [68, 124] width 107 height 26
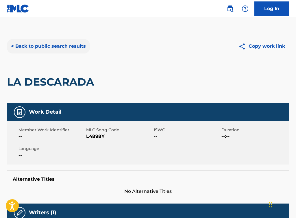
click at [46, 50] on button "< Back to public search results" at bounding box center [48, 46] width 83 height 14
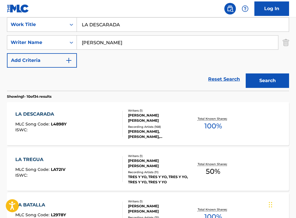
click at [104, 21] on input "LA DESCARADA" at bounding box center [183, 25] width 212 height 14
paste input "['LLAMADA PERDIDA']"
click at [83, 24] on input "['LLAMADA PERDIDA" at bounding box center [183, 25] width 212 height 14
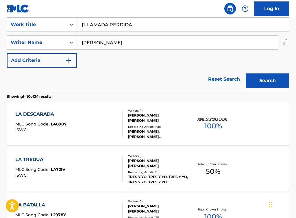
click at [85, 24] on input "['LLAMADA PERDIDA" at bounding box center [183, 25] width 212 height 14
type input "LLAMADA PERDIDA"
drag, startPoint x: 149, startPoint y: 42, endPoint x: 73, endPoint y: 44, distance: 75.7
click at [73, 44] on div "SearchWithCriteria1acdb06f-e34c-481c-b77d-25eb18881477 Writer Name [PERSON_NAME]" at bounding box center [148, 42] width 282 height 14
paste input "[PERSON_NAME]"
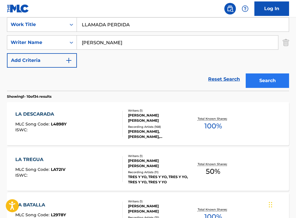
type input "[PERSON_NAME]"
click at [255, 78] on button "Search" at bounding box center [267, 80] width 43 height 14
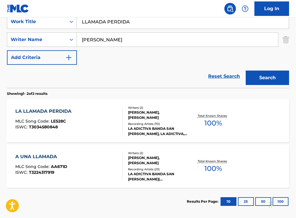
scroll to position [114, 0]
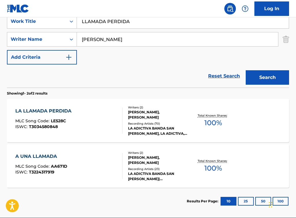
click at [80, 115] on div "LA LLAMADA PERDIDA MLC Song Code : LE528C ISWC : T3034580848" at bounding box center [68, 120] width 107 height 26
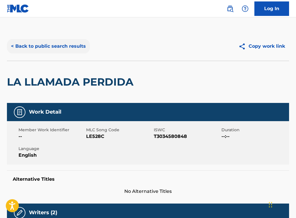
click at [50, 47] on button "< Back to public search results" at bounding box center [48, 46] width 83 height 14
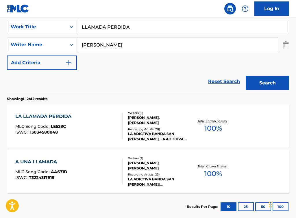
click at [124, 46] on input "[PERSON_NAME]" at bounding box center [177, 45] width 201 height 14
type input "diego"
click at [105, 28] on input "LLAMADA PERDIDA" at bounding box center [183, 27] width 212 height 14
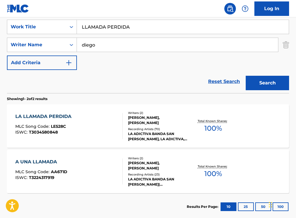
click at [105, 28] on input "LLAMADA PERDIDA" at bounding box center [183, 27] width 212 height 14
paste input "NINGUEM FAZ IGUAL"
type input "NINGUEM FAZ IGUAL"
click at [262, 83] on button "Search" at bounding box center [267, 83] width 43 height 14
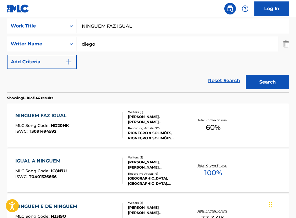
scroll to position [110, 0]
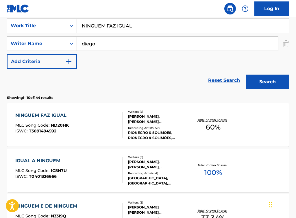
click at [68, 125] on div "MLC Song Code : ND20HK" at bounding box center [42, 126] width 54 height 6
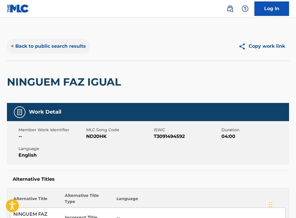
click at [69, 45] on button "< Back to public search results" at bounding box center [48, 46] width 83 height 14
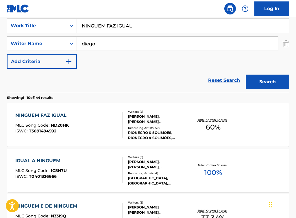
click at [130, 22] on input "NINGUEM FAZ IGUAL" at bounding box center [183, 26] width 212 height 14
type input "infiel"
click at [103, 45] on input "diego" at bounding box center [177, 44] width 201 height 14
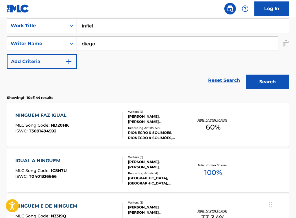
click at [103, 45] on input "diego" at bounding box center [177, 44] width 201 height 14
paste input "[DATE]"
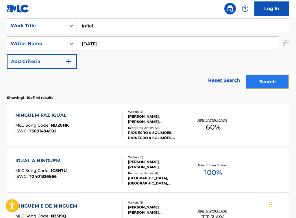
click at [266, 84] on button "Search" at bounding box center [267, 82] width 43 height 14
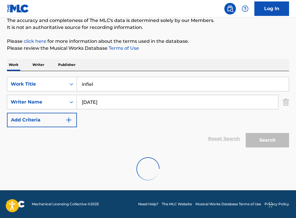
scroll to position [33, 0]
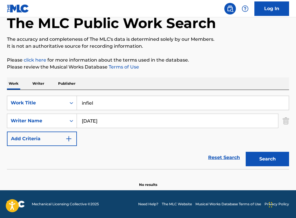
click at [100, 123] on input "[DATE]" at bounding box center [177, 121] width 201 height 14
paste input "[PERSON_NAME]"
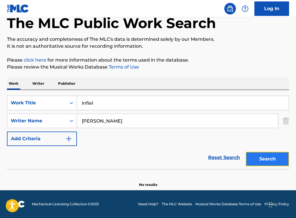
click at [266, 157] on button "Search" at bounding box center [267, 159] width 43 height 14
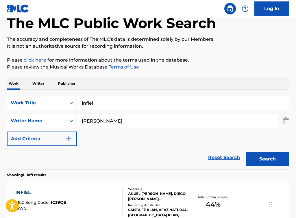
click at [112, 123] on input "[PERSON_NAME]" at bounding box center [177, 121] width 201 height 14
paste input "[PERSON_NAME]"
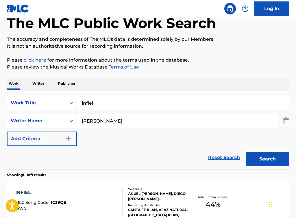
type input "[PERSON_NAME]"
click at [102, 103] on input "infiel" at bounding box center [183, 103] width 212 height 14
type input "quatro sorrisos"
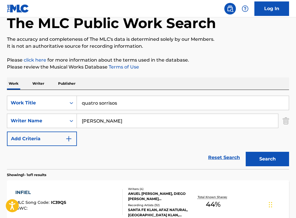
click at [246, 152] on button "Search" at bounding box center [267, 159] width 43 height 14
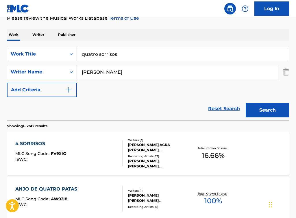
scroll to position [82, 0]
click at [66, 153] on div "4 SORRISOS MLC Song Code : FV9XIO ISWC :" at bounding box center [68, 153] width 107 height 26
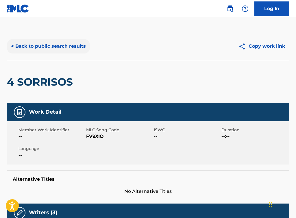
click at [54, 45] on button "< Back to public search results" at bounding box center [48, 46] width 83 height 14
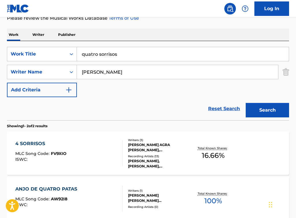
click at [103, 75] on input "[PERSON_NAME]" at bounding box center [177, 72] width 201 height 14
paste input "MUSIKALITY,"
type input "MUSIKALITY,"
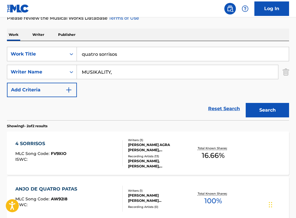
click at [130, 56] on input "quatro sorrisos" at bounding box center [183, 54] width 212 height 14
type input "basics"
click at [127, 77] on input "MUSIKALITY," at bounding box center [177, 72] width 201 height 14
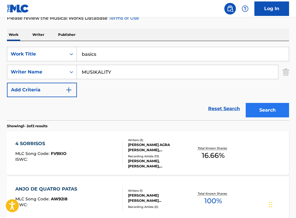
type input "MUSIKALITY"
click at [266, 112] on button "Search" at bounding box center [267, 110] width 43 height 14
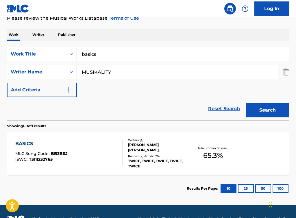
click at [97, 153] on div "BASICS MLC Song Code : BB3BSJ ISWC : T3111232765" at bounding box center [68, 153] width 107 height 26
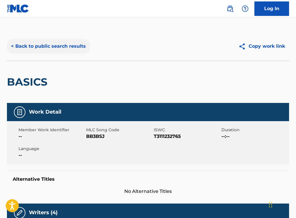
click at [53, 51] on button "< Back to public search results" at bounding box center [48, 46] width 83 height 14
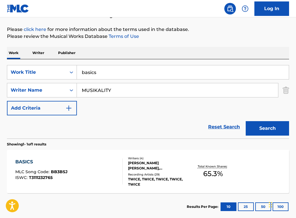
click at [106, 73] on input "basics" at bounding box center [183, 72] width 212 height 14
paste input "ALWAYS REMEMBER US THIS WAY"
type input "ALWAYS REMEMBER US THIS WAY"
click at [110, 91] on input "MUSIKALITY" at bounding box center [177, 90] width 201 height 14
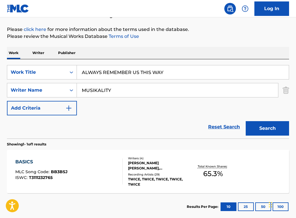
click at [110, 91] on input "MUSIKALITY" at bounding box center [177, 90] width 201 height 14
type input "germanotta"
click at [246, 121] on button "Search" at bounding box center [267, 128] width 43 height 14
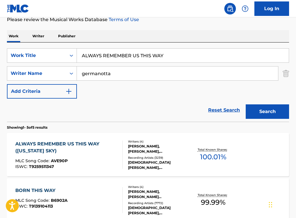
scroll to position [83, 0]
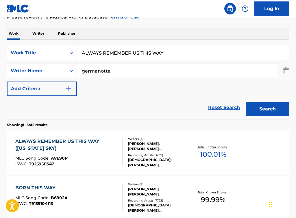
click at [108, 153] on div "ALWAYS REMEMBER US THIS WAY ([US_STATE] SKY) MLC Song Code : AVE90P ISWC : T925…" at bounding box center [66, 152] width 102 height 28
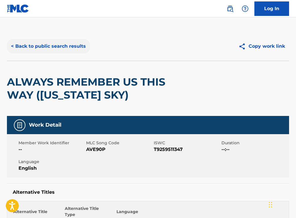
click at [57, 45] on button "< Back to public search results" at bounding box center [48, 46] width 83 height 14
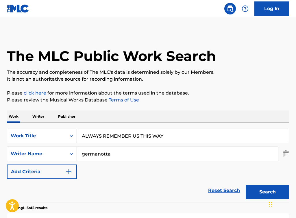
scroll to position [83, 0]
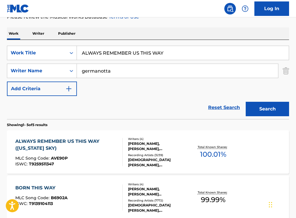
click at [133, 75] on input "germanotta" at bounding box center [177, 71] width 201 height 14
click at [139, 59] on input "ALWAYS REMEMBER US THIS WAY" at bounding box center [183, 53] width 212 height 14
click at [140, 58] on input "ALWAYS REMEMBER US THIS WAY" at bounding box center [183, 53] width 212 height 14
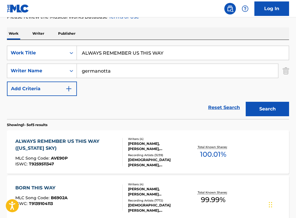
click at [140, 58] on input "ALWAYS REMEMBER US THIS WAY" at bounding box center [183, 53] width 212 height 14
drag, startPoint x: 140, startPoint y: 57, endPoint x: 119, endPoint y: 68, distance: 23.9
click at [119, 68] on div "SearchWithCriteriafdc98133-44d6-4735-92f6-232ded05479f Work Title ALWAYS REMEMB…" at bounding box center [148, 71] width 282 height 50
click at [119, 68] on input "germanotta" at bounding box center [177, 71] width 201 height 14
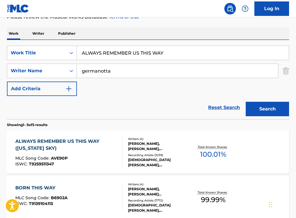
paste input "[PERSON_NAME]"
type input "[PERSON_NAME]"
click at [125, 55] on input "ALWAYS REMEMBER US THIS WAY" at bounding box center [183, 53] width 212 height 14
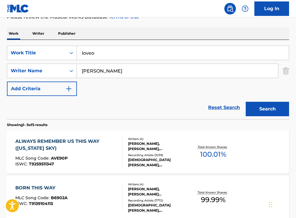
type input "loveo"
click at [246, 102] on button "Search" at bounding box center [267, 109] width 43 height 14
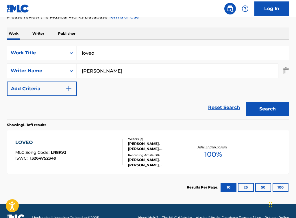
click at [108, 143] on div "LOVEO MLC Song Code : LR8KVJ ISWC : T3264752349" at bounding box center [68, 152] width 107 height 26
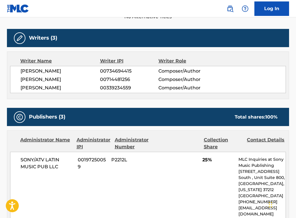
scroll to position [174, 0]
